Goal: Task Accomplishment & Management: Use online tool/utility

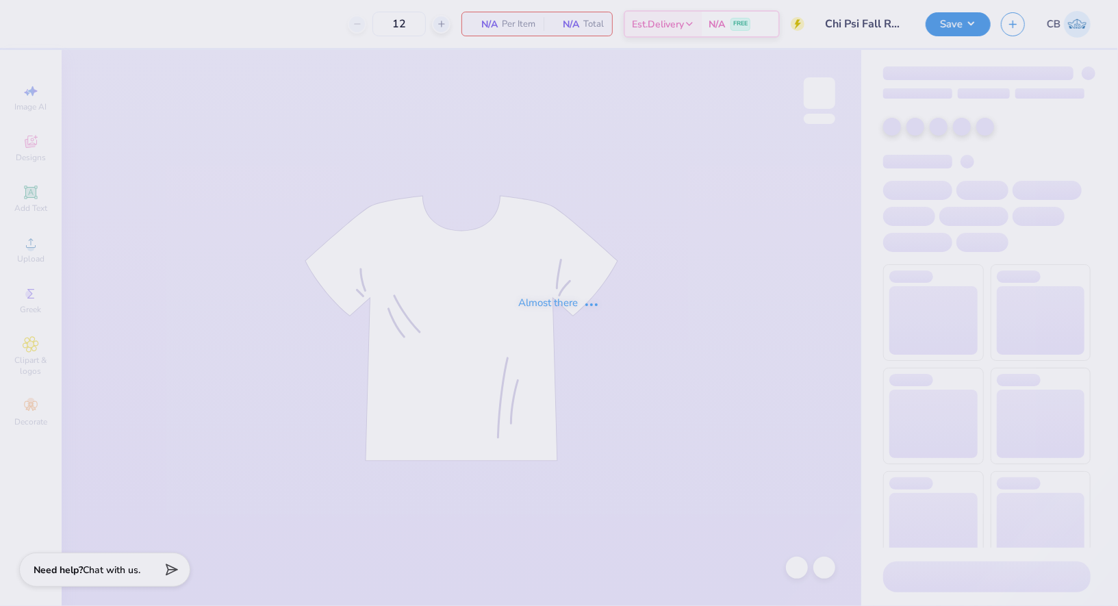
type input "Chi Psi Fall Rush"
type input "50"
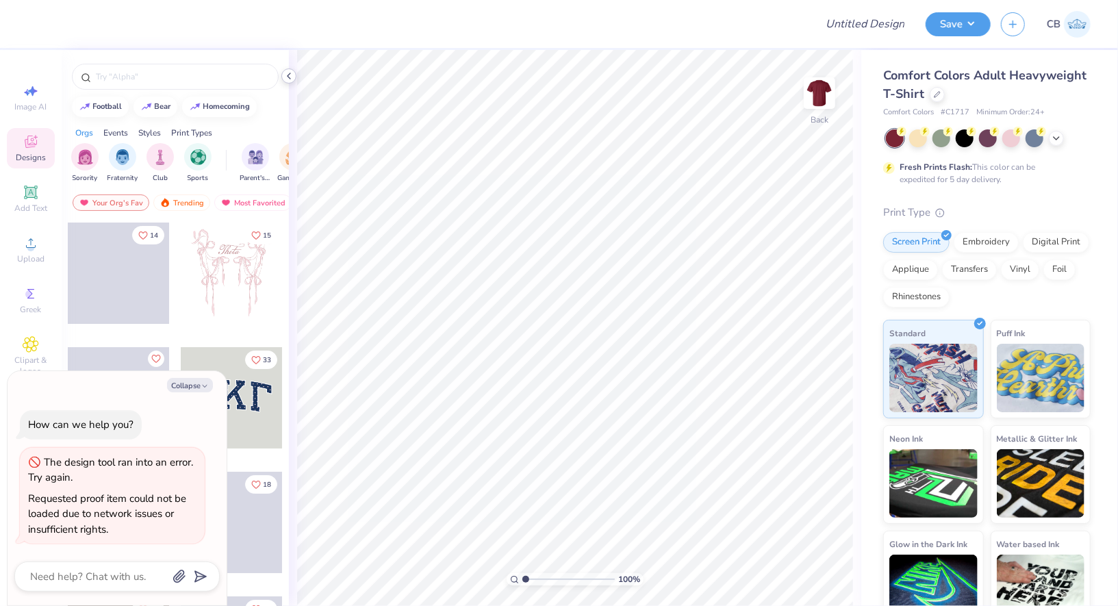
click at [288, 75] on icon at bounding box center [288, 76] width 11 height 11
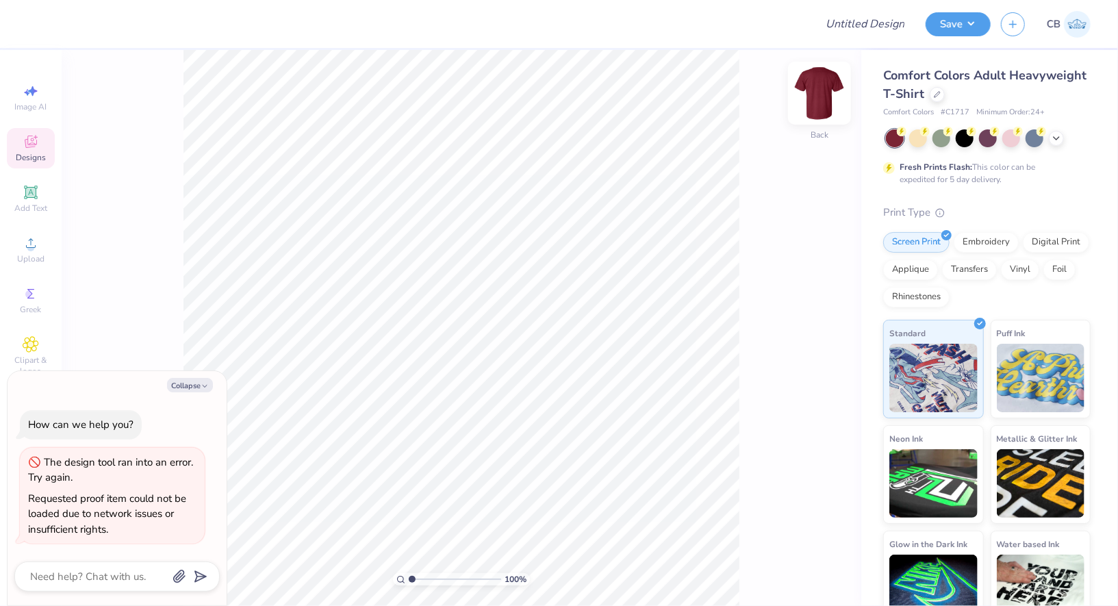
click at [823, 90] on img at bounding box center [819, 93] width 55 height 55
click at [823, 90] on img at bounding box center [819, 92] width 27 height 27
type textarea "x"
